Goal: Transaction & Acquisition: Purchase product/service

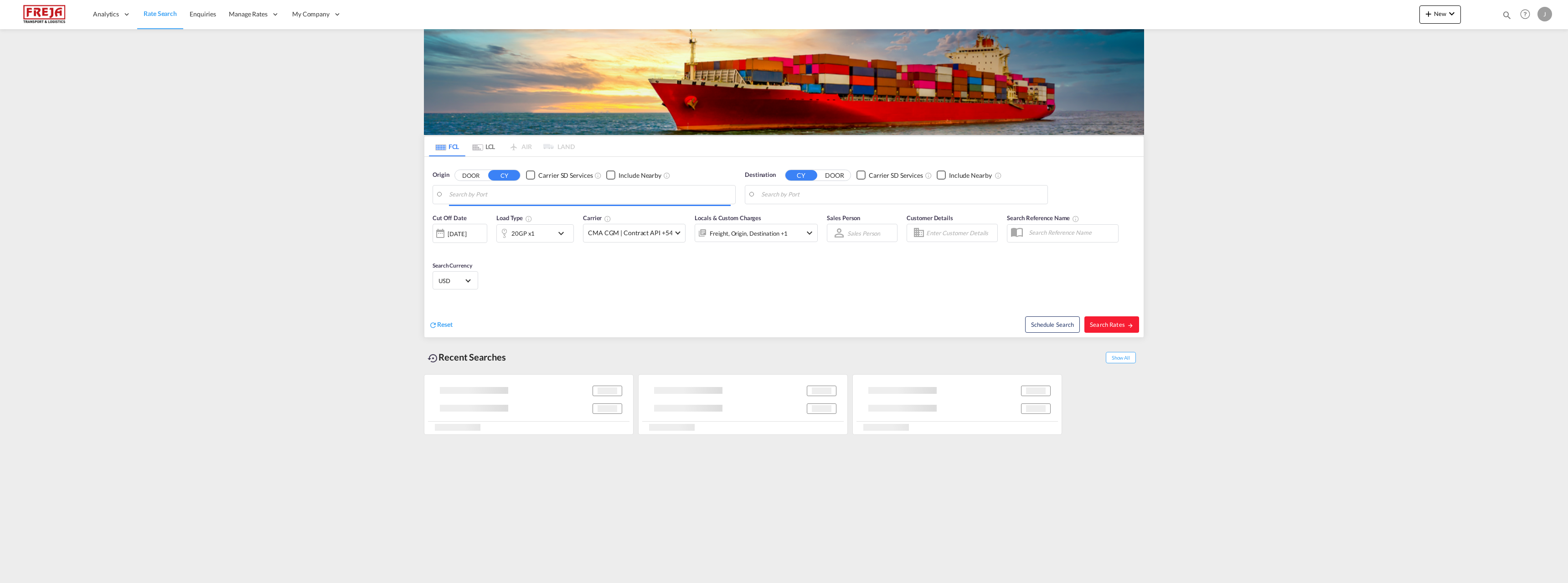
type input "Oulu ([GEOGRAPHIC_DATA]), [GEOGRAPHIC_DATA]"
type input "[GEOGRAPHIC_DATA], [GEOGRAPHIC_DATA], [GEOGRAPHIC_DATA]"
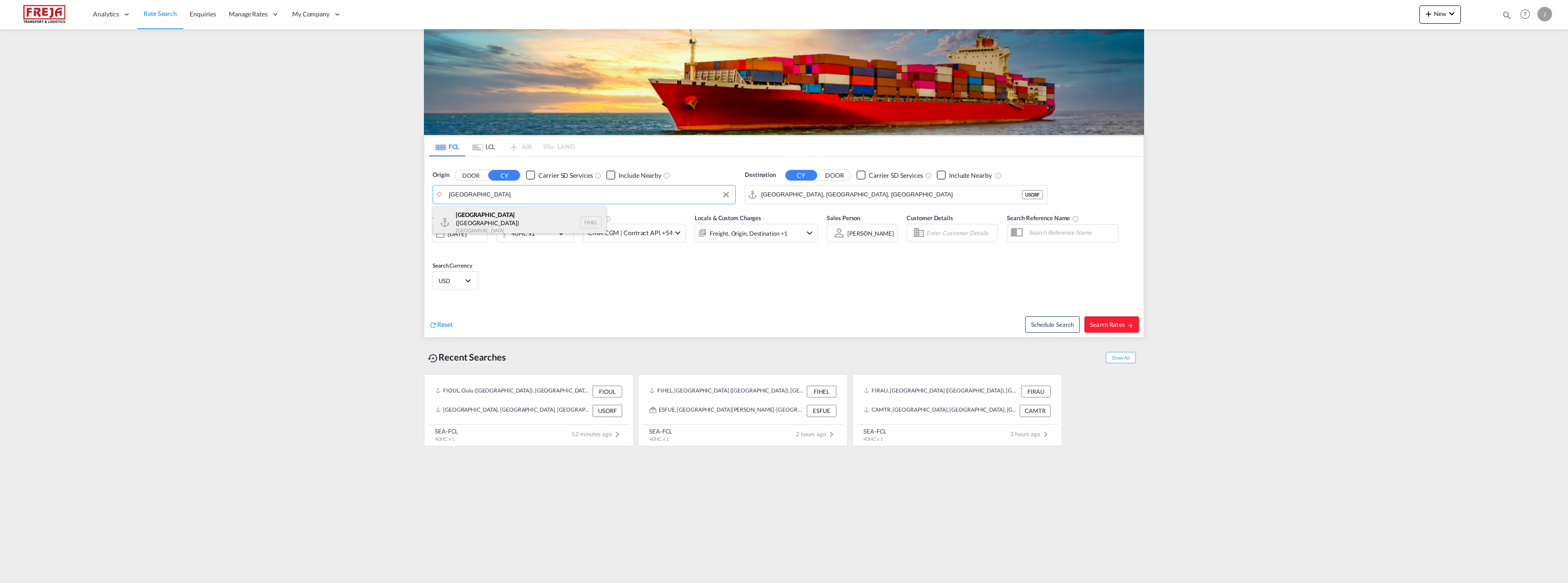
click at [484, 217] on div "[GEOGRAPHIC_DATA] ([GEOGRAPHIC_DATA]) [GEOGRAPHIC_DATA] FIHEL" at bounding box center [519, 222] width 173 height 33
type input "[GEOGRAPHIC_DATA] ([GEOGRAPHIC_DATA]), [GEOGRAPHIC_DATA]"
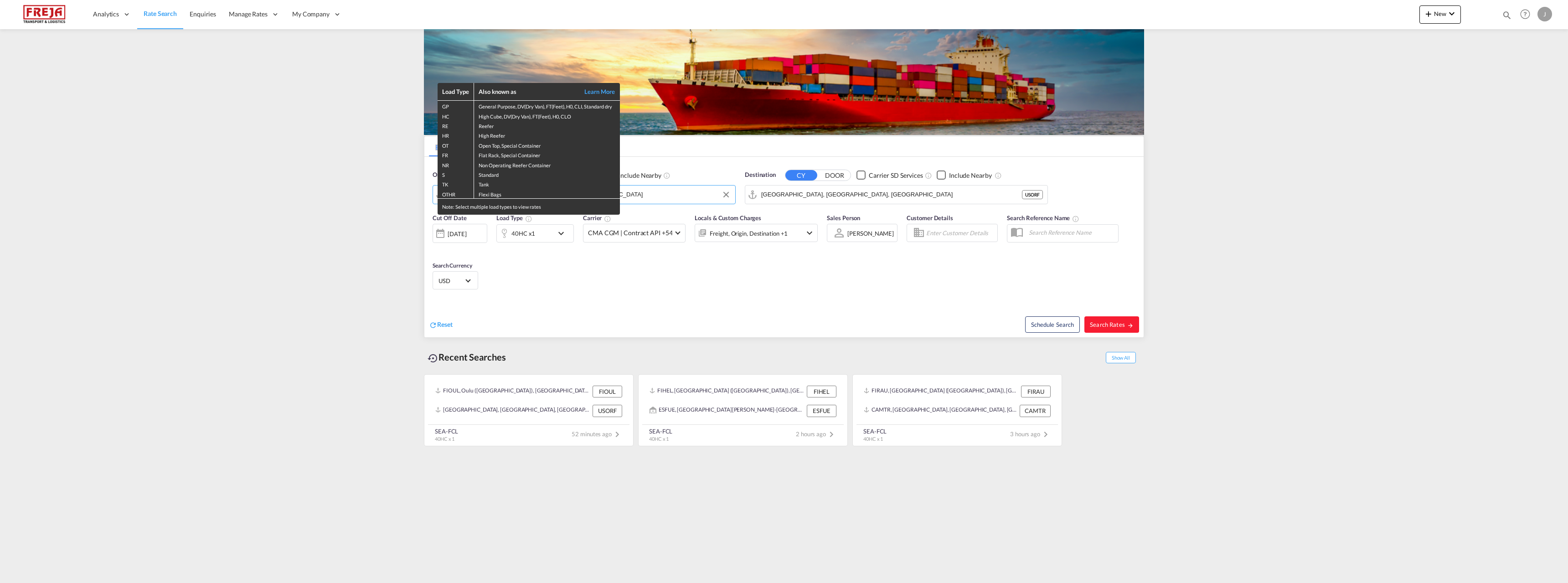
click at [841, 196] on div "Load Type Also known as Learn More GP General Purpose, DV(Dry Van), FT(Feet), H…" at bounding box center [784, 292] width 1568 height 583
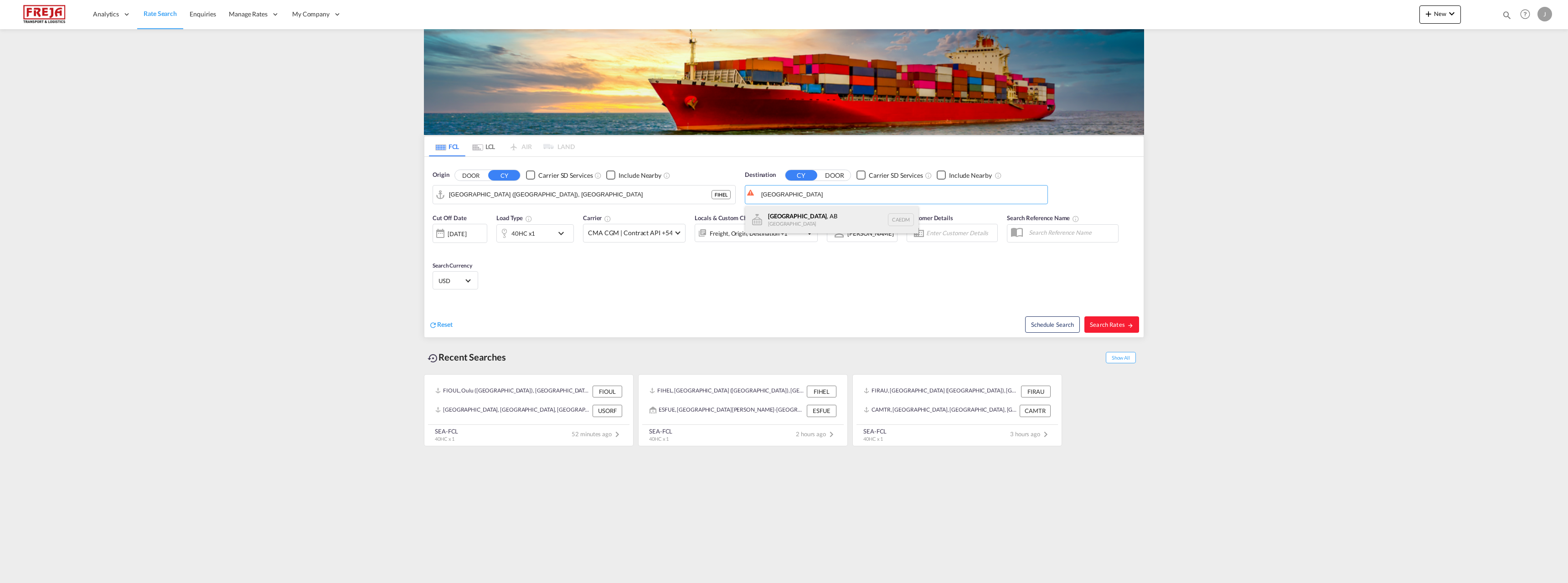
click at [761, 215] on div "[GEOGRAPHIC_DATA] , AB [GEOGRAPHIC_DATA] CAEDM" at bounding box center [831, 219] width 173 height 27
type input "[GEOGRAPHIC_DATA], [GEOGRAPHIC_DATA], CAEDM"
click at [1111, 323] on span "Search Rates" at bounding box center [1111, 324] width 44 height 7
type input "FIHEL to CAEDM / [DATE]"
